Goal: Book appointment/travel/reservation

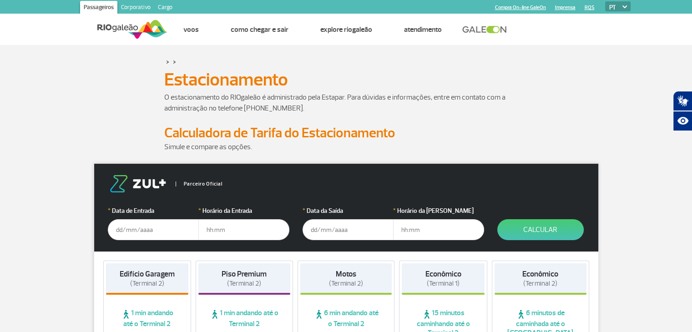
click at [137, 232] on input "text" at bounding box center [153, 229] width 91 height 21
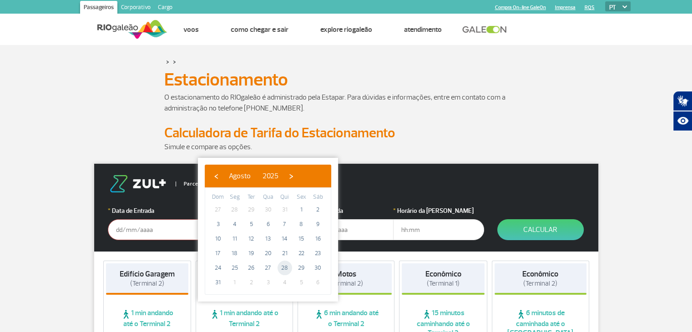
click at [283, 269] on span "28" at bounding box center [284, 268] width 15 height 15
type input "[DATE]"
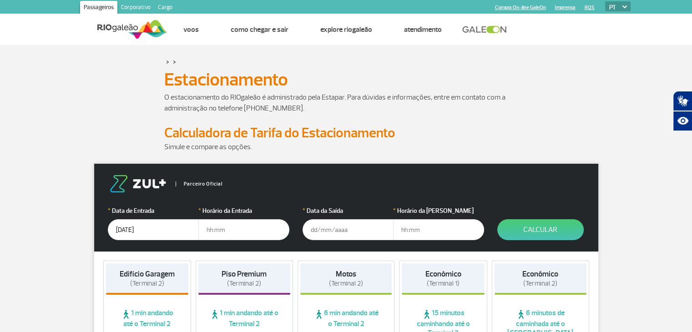
click at [231, 234] on input "text" at bounding box center [243, 229] width 91 height 21
type input "08:00"
click at [329, 232] on input "text" at bounding box center [348, 229] width 91 height 21
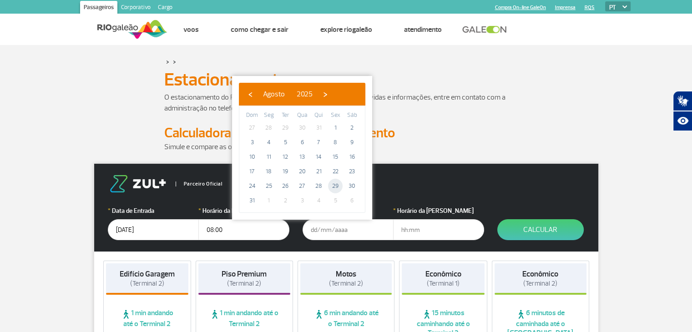
click at [341, 183] on span "29" at bounding box center [335, 186] width 15 height 15
type input "[DATE]"
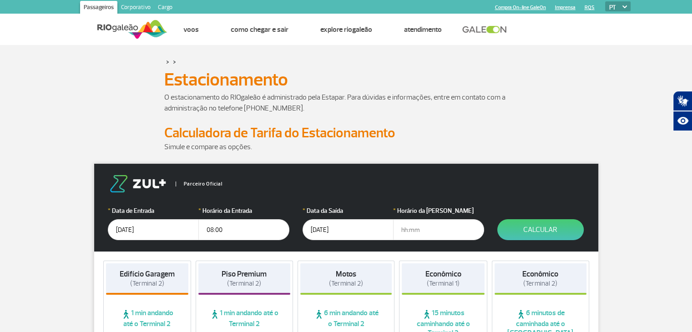
click at [426, 233] on input "text" at bounding box center [438, 229] width 91 height 21
type input "22:00"
click at [538, 227] on button "Calcular" at bounding box center [540, 229] width 86 height 21
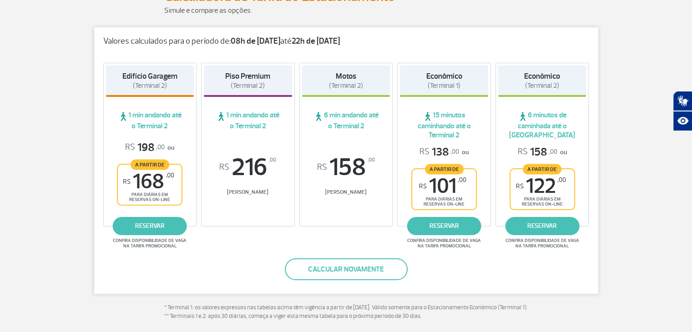
scroll to position [131, 0]
